Goal: Information Seeking & Learning: Learn about a topic

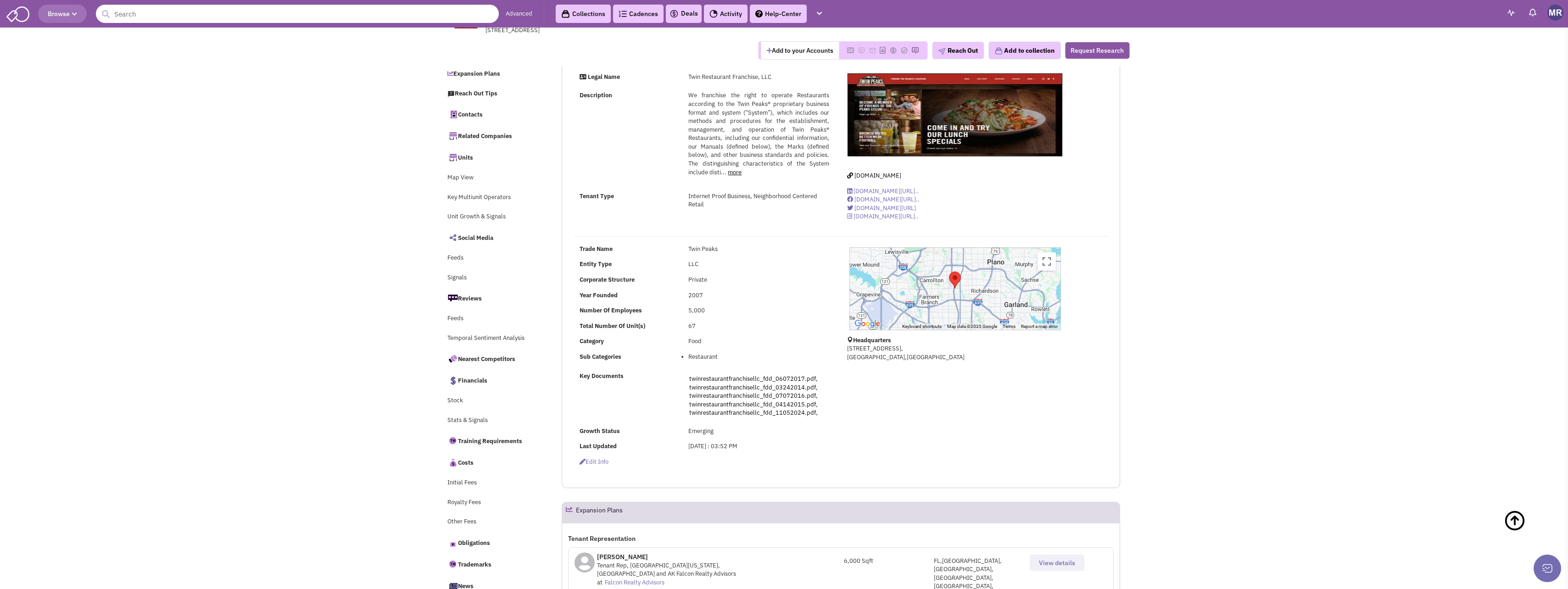
select select
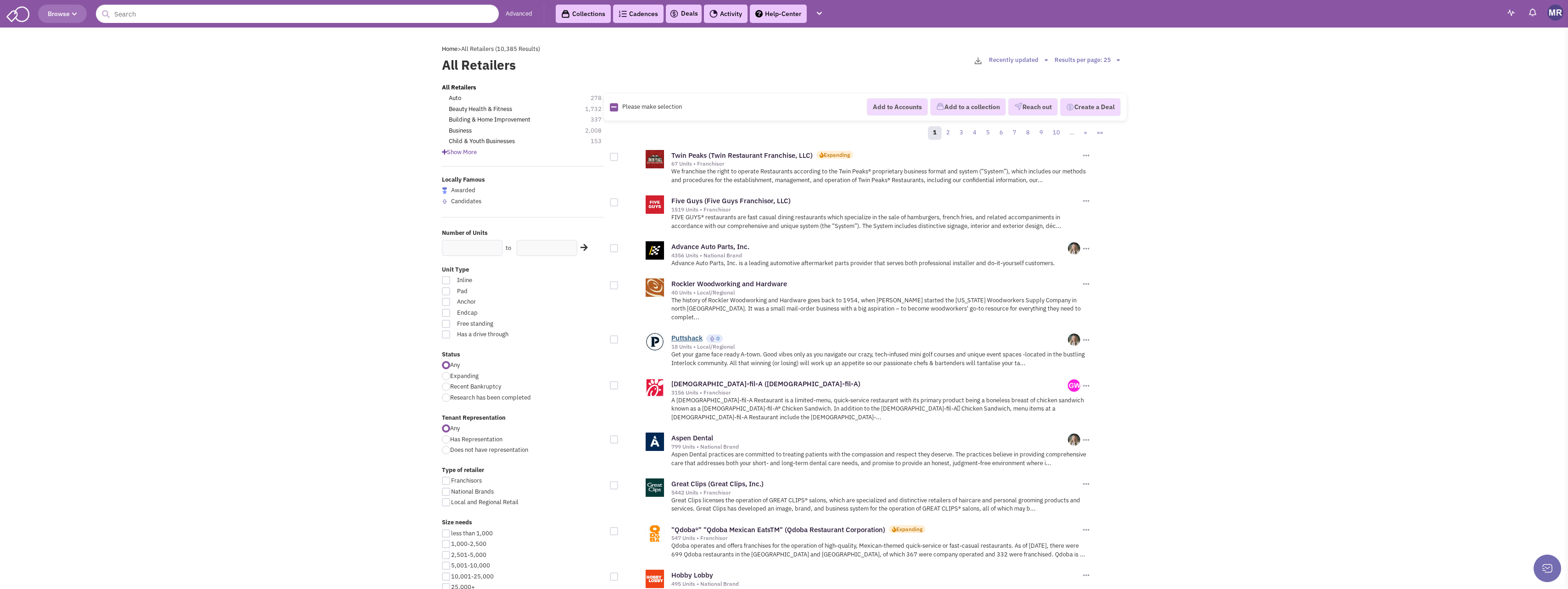
click at [687, 333] on link "Puttshack" at bounding box center [686, 338] width 31 height 9
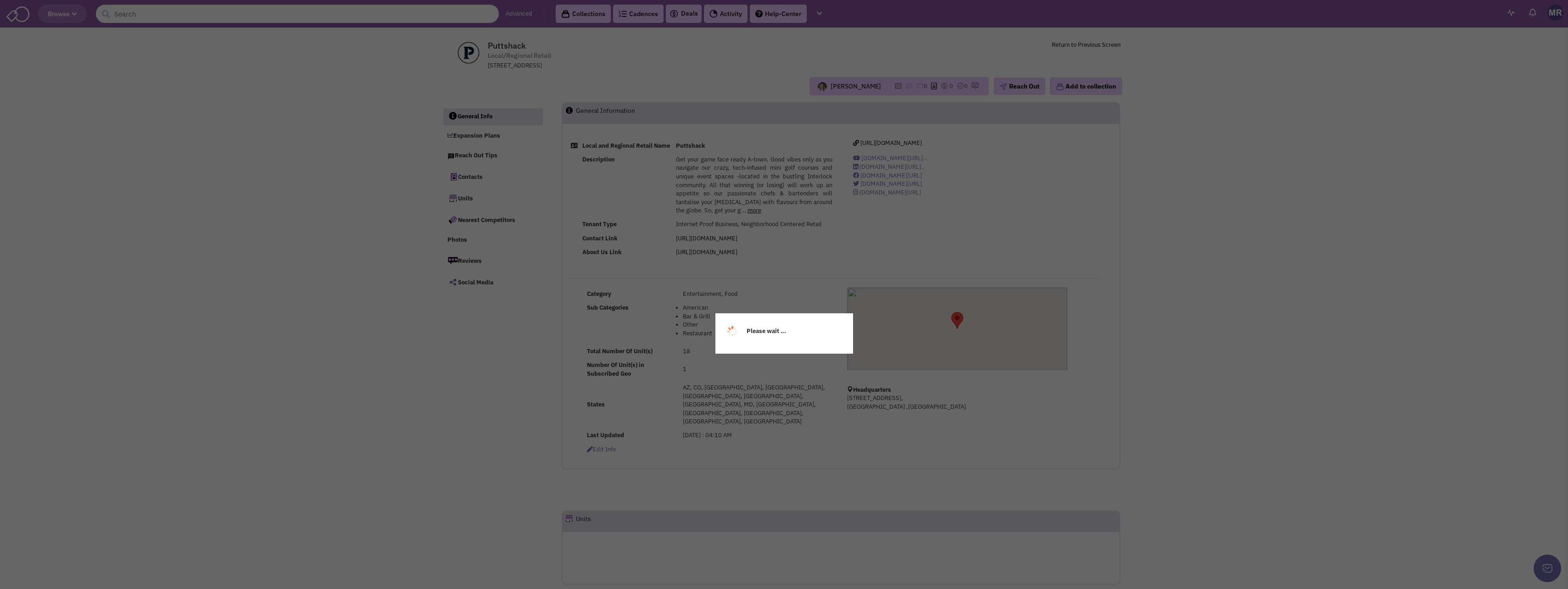
select select
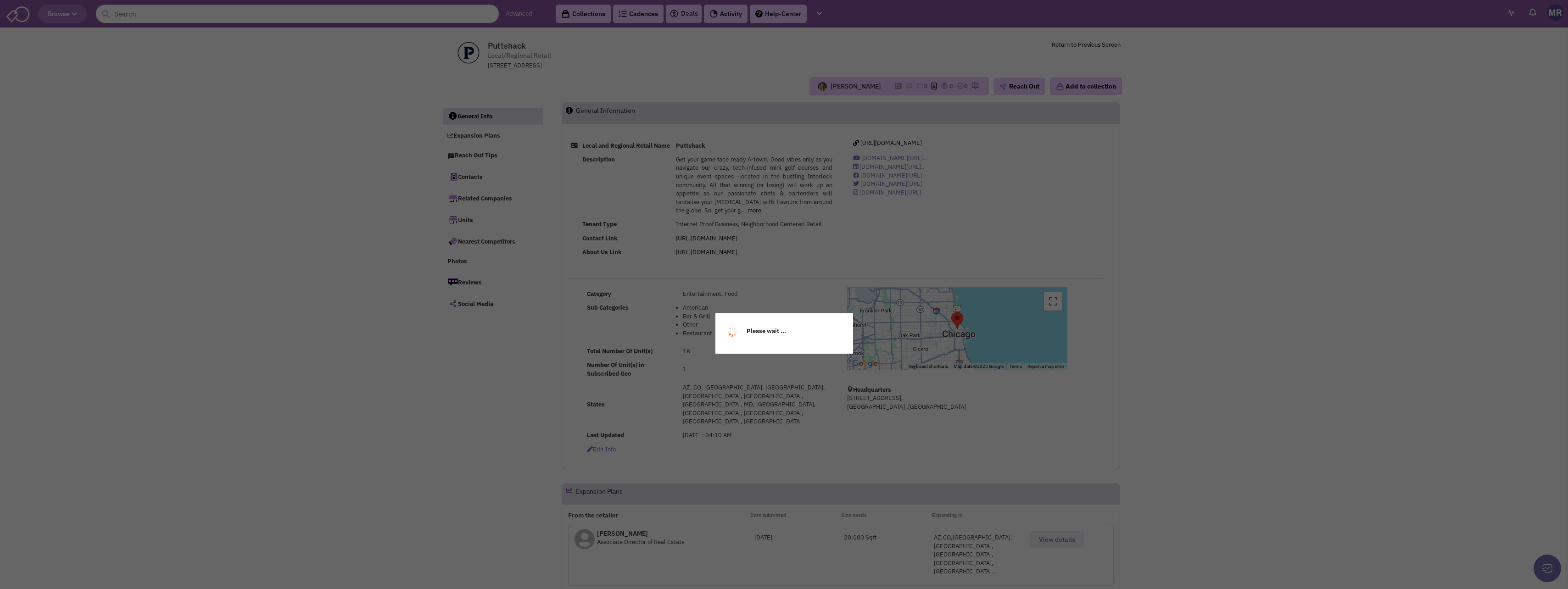
select select
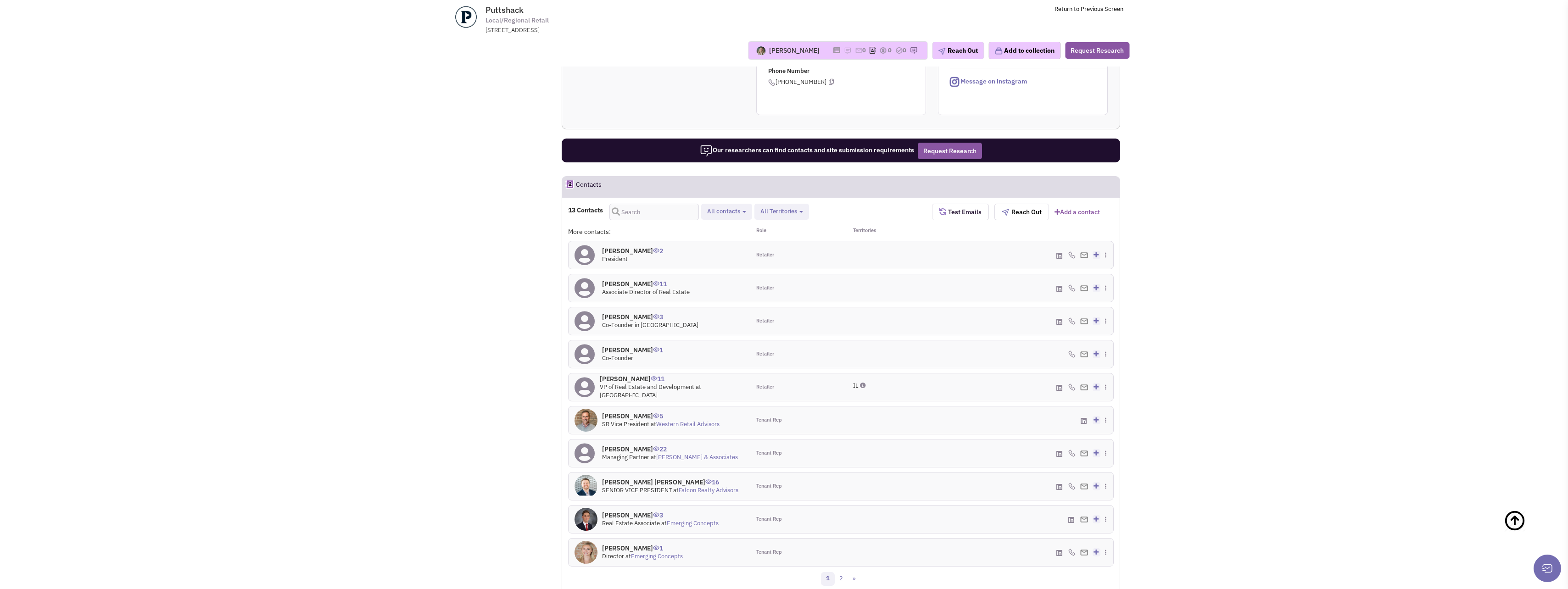
scroll to position [734, 0]
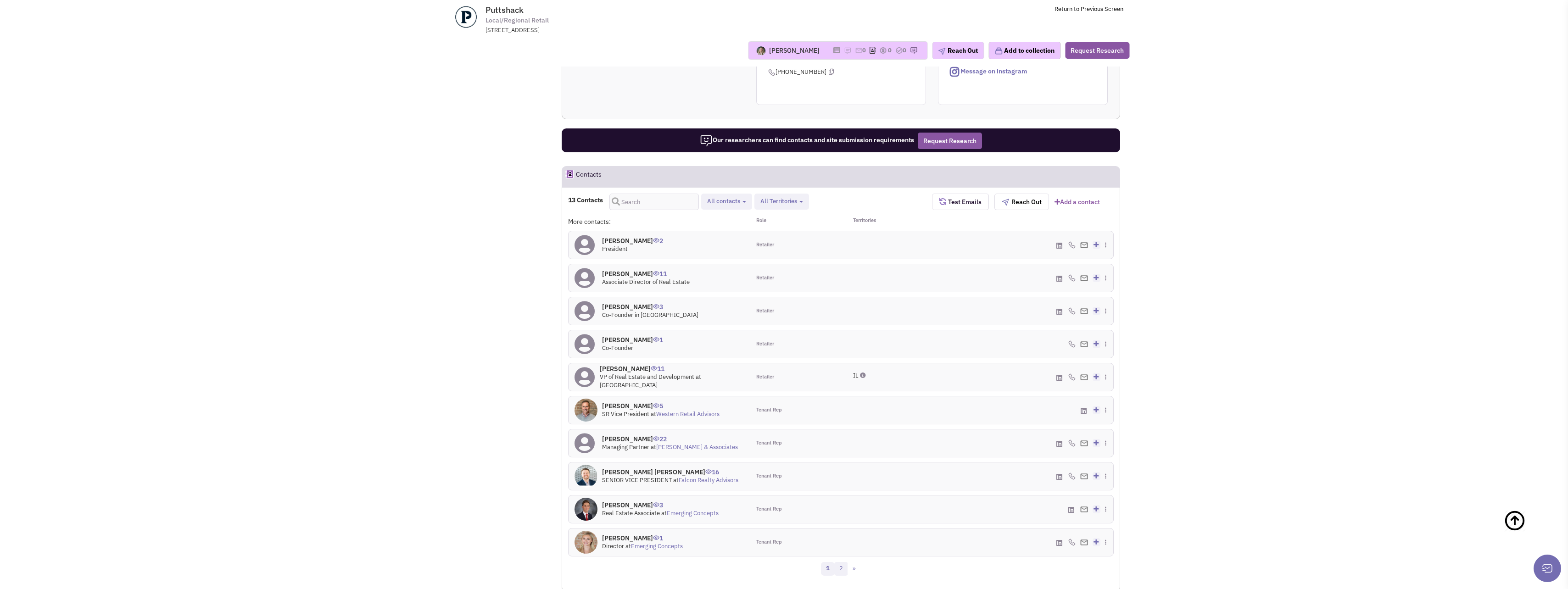
click at [846, 562] on link "2" at bounding box center [841, 569] width 14 height 14
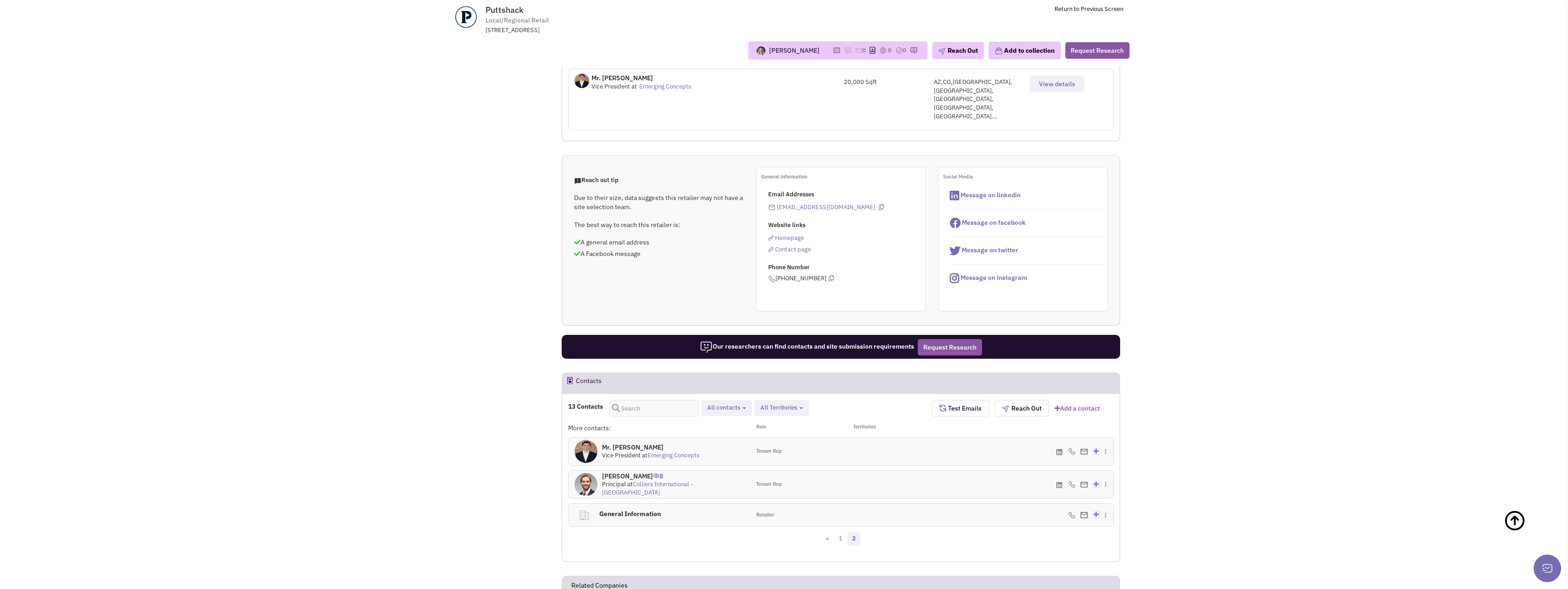
scroll to position [413, 0]
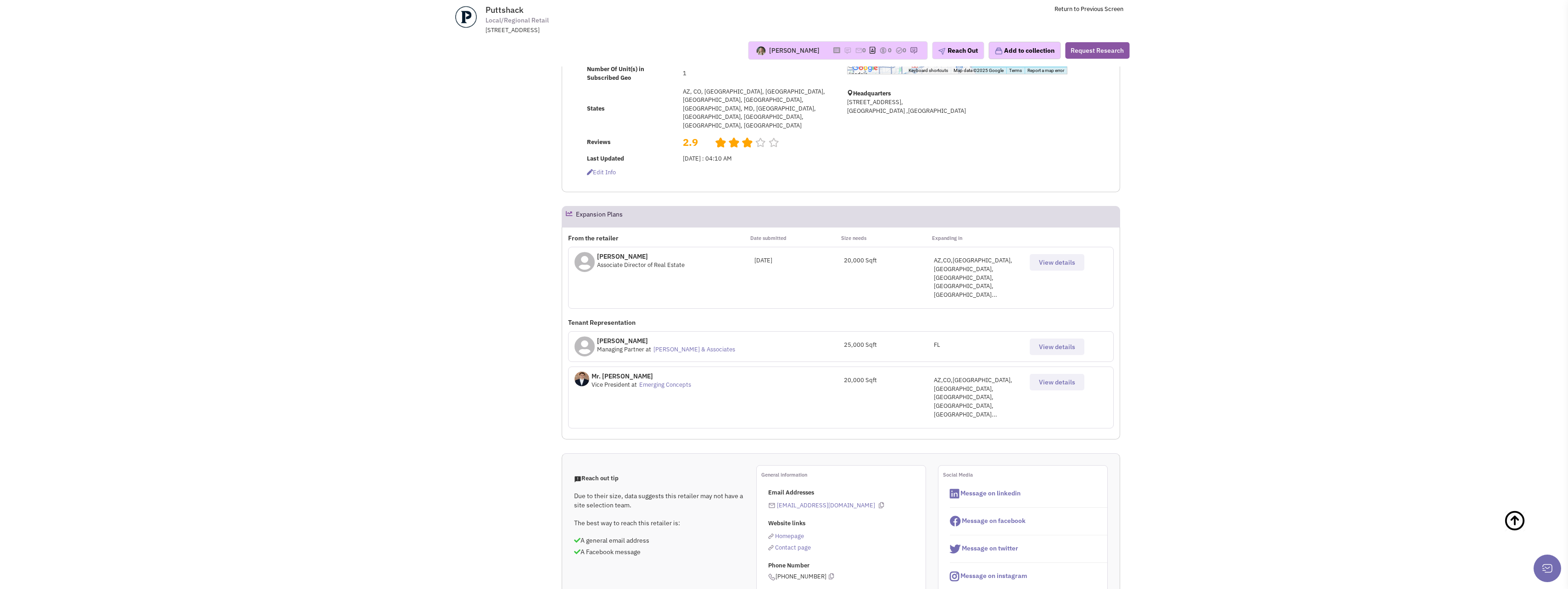
scroll to position [0, 0]
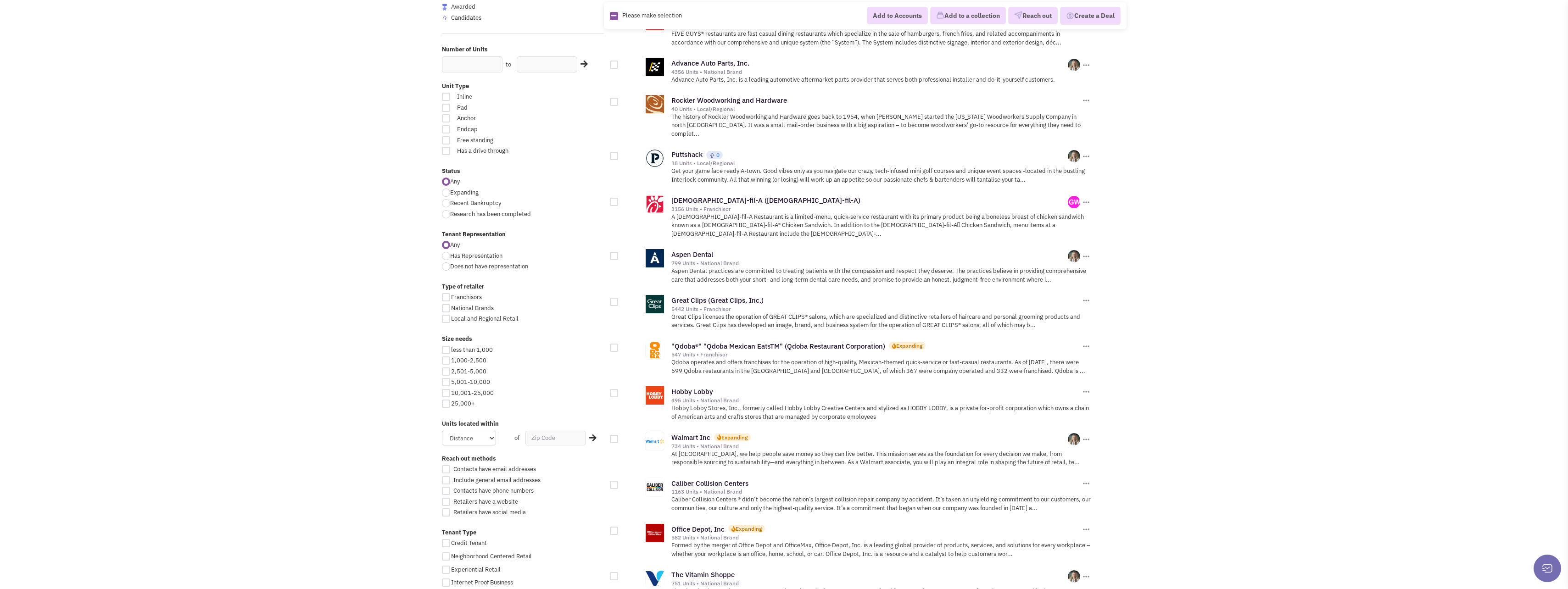
scroll to position [229, 0]
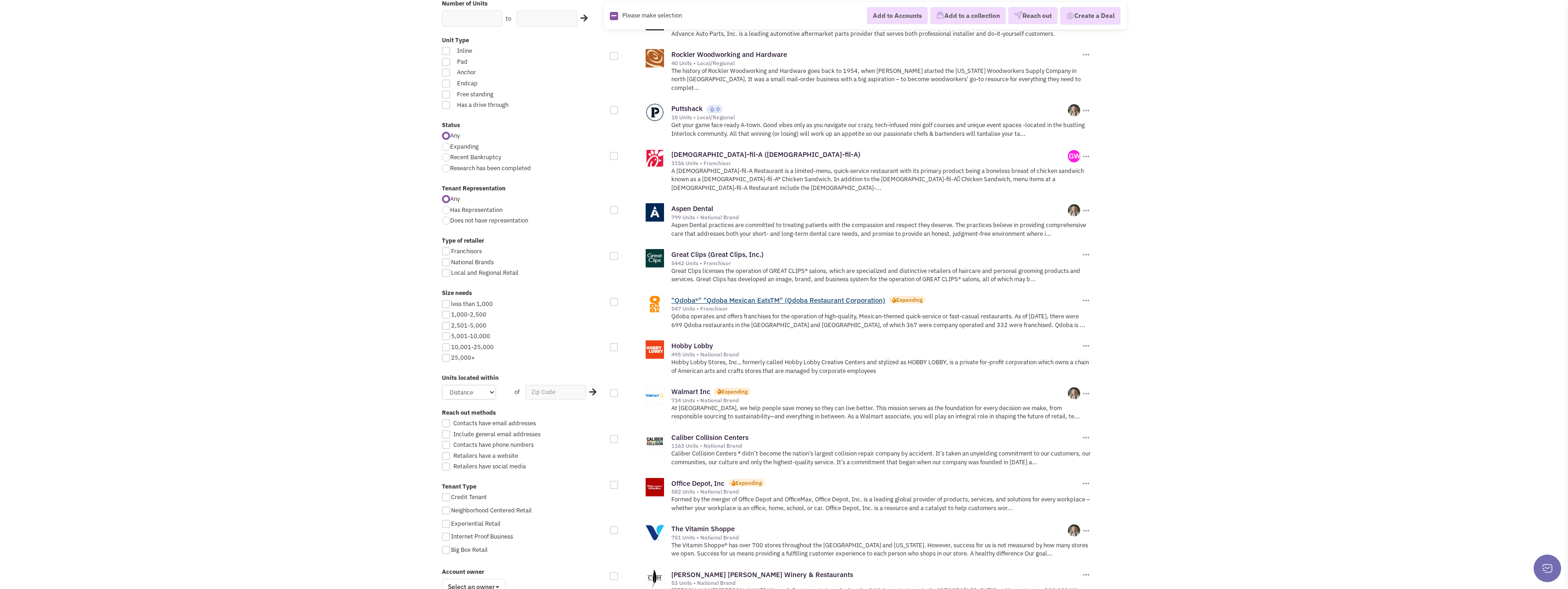
click at [696, 296] on link ""Qdoba®" "Qdoba Mexican EatsTM" (Qdoba Restaurant Corporation)" at bounding box center [778, 300] width 214 height 9
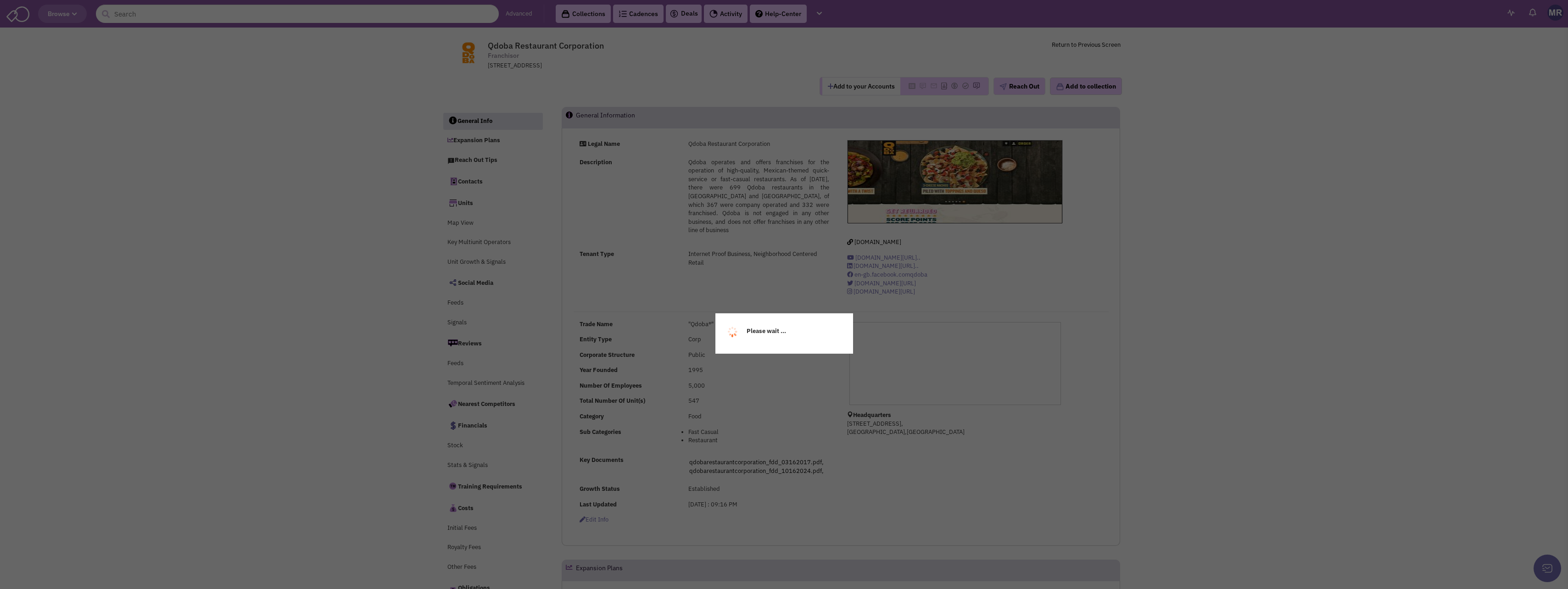
select select
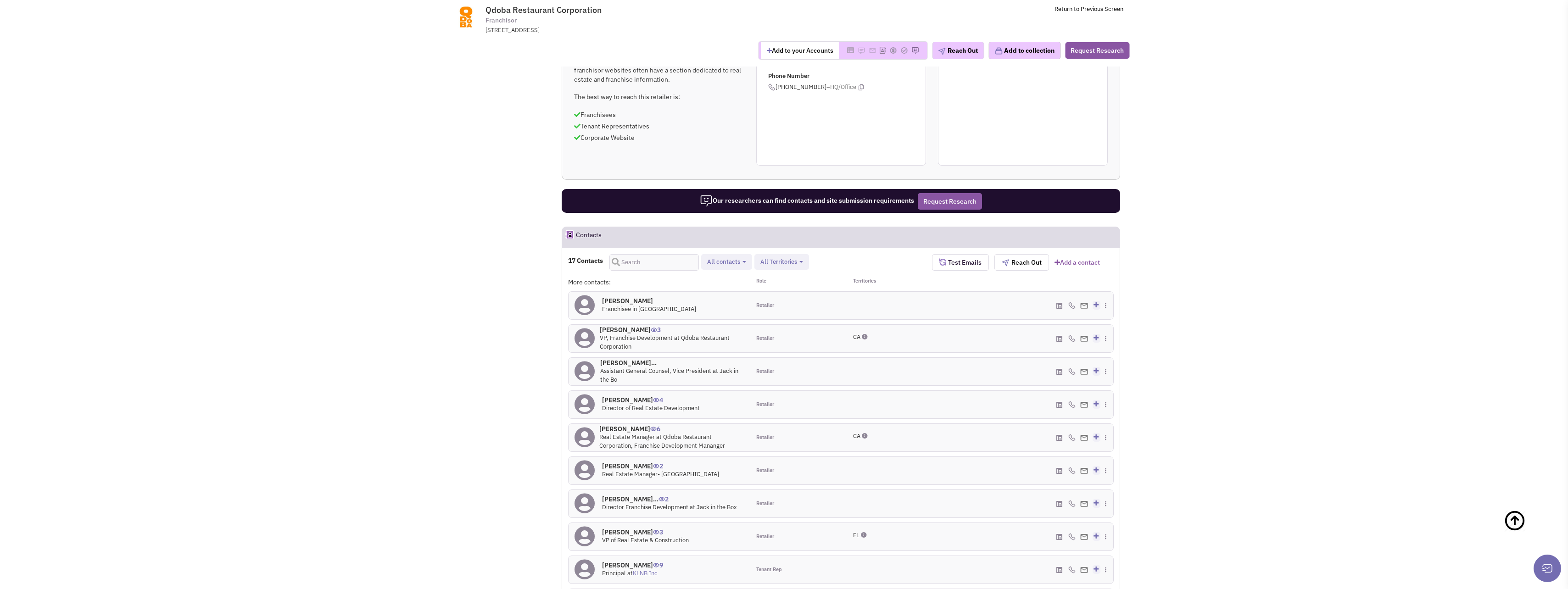
scroll to position [663, 0]
